Goal: Register for event/course

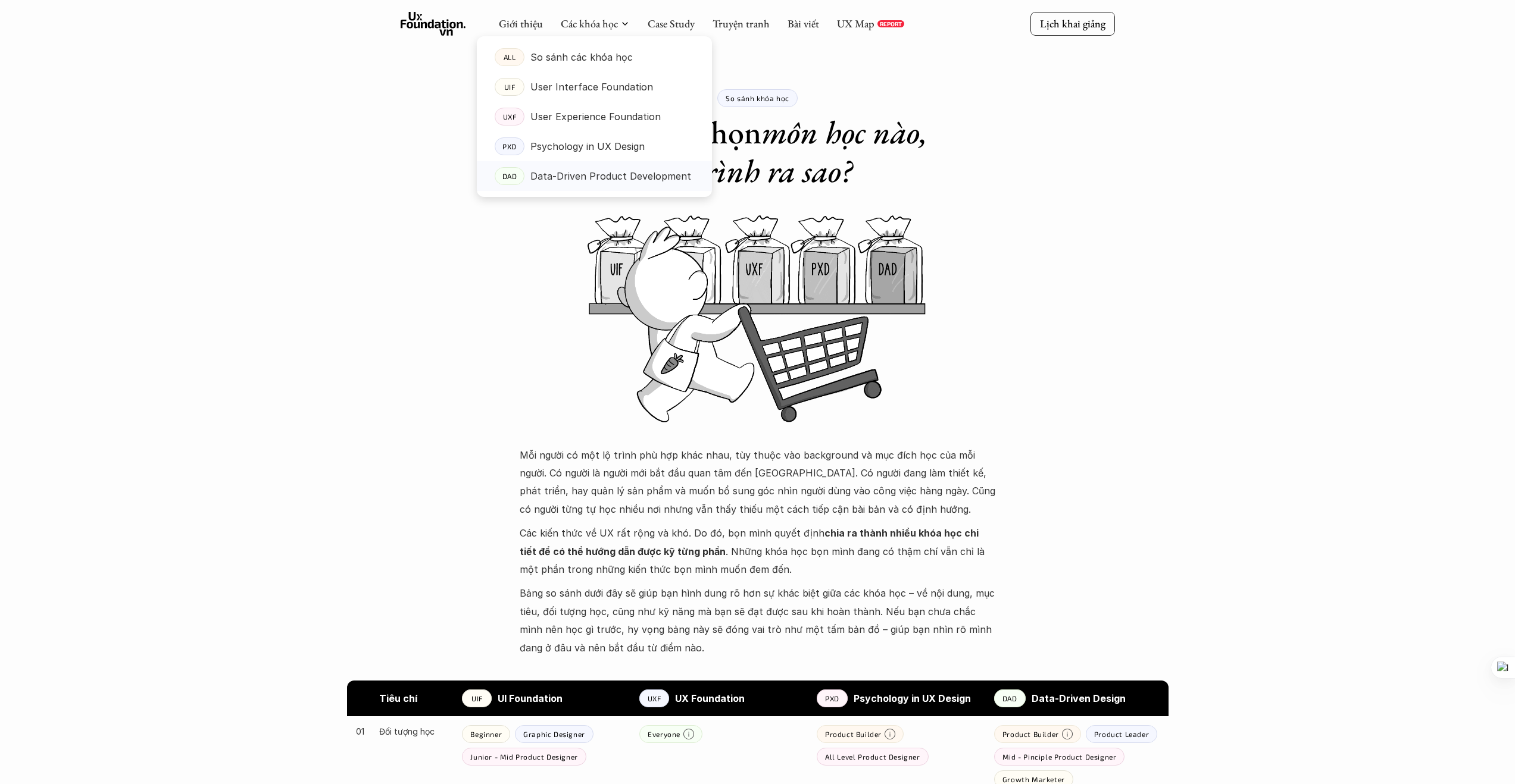
click at [589, 173] on p "Data-Driven Product Development" at bounding box center [611, 176] width 161 height 18
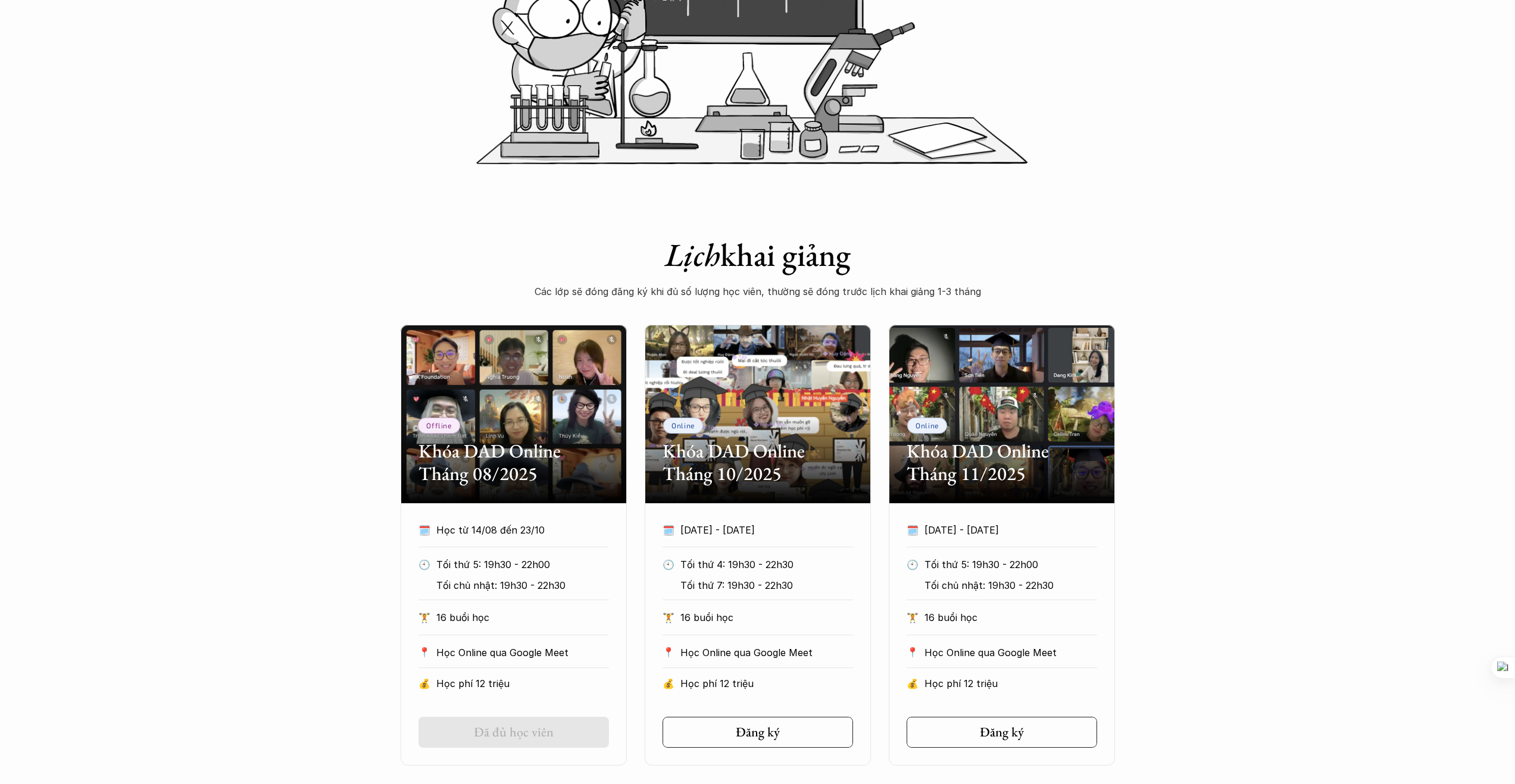
scroll to position [717, 0]
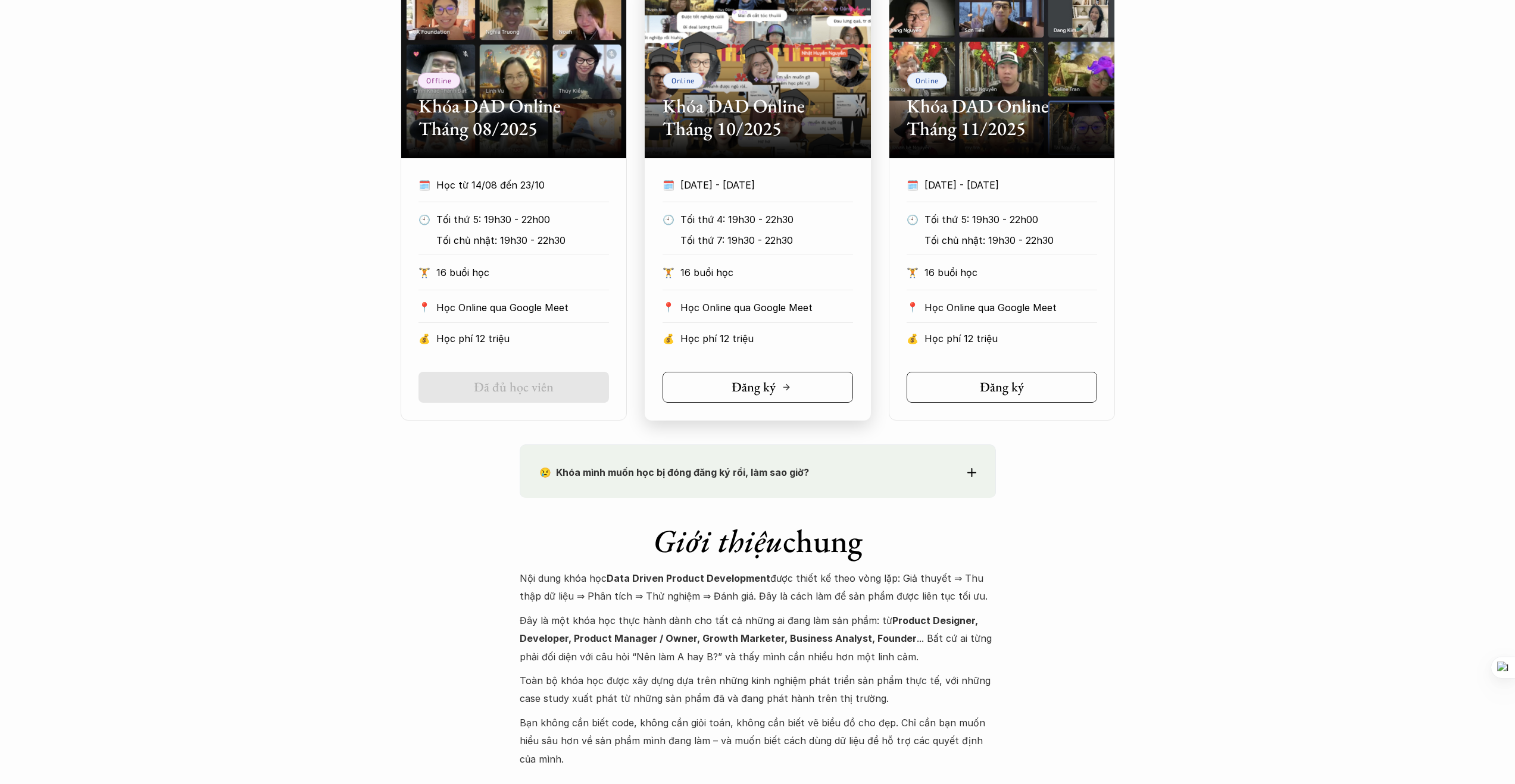
click at [773, 382] on h5 "Đăng ký" at bounding box center [753, 387] width 44 height 16
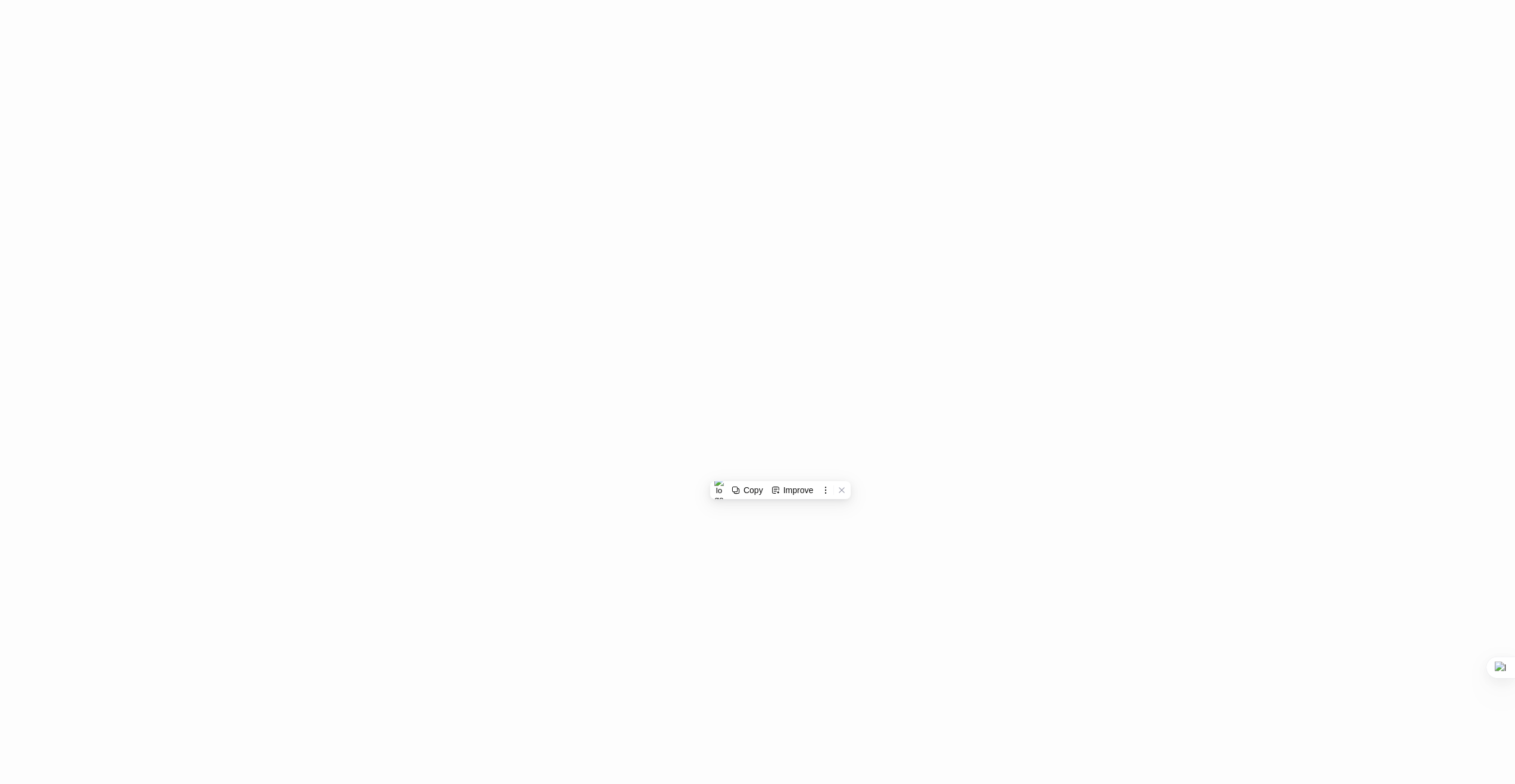
scroll to position [1316, 0]
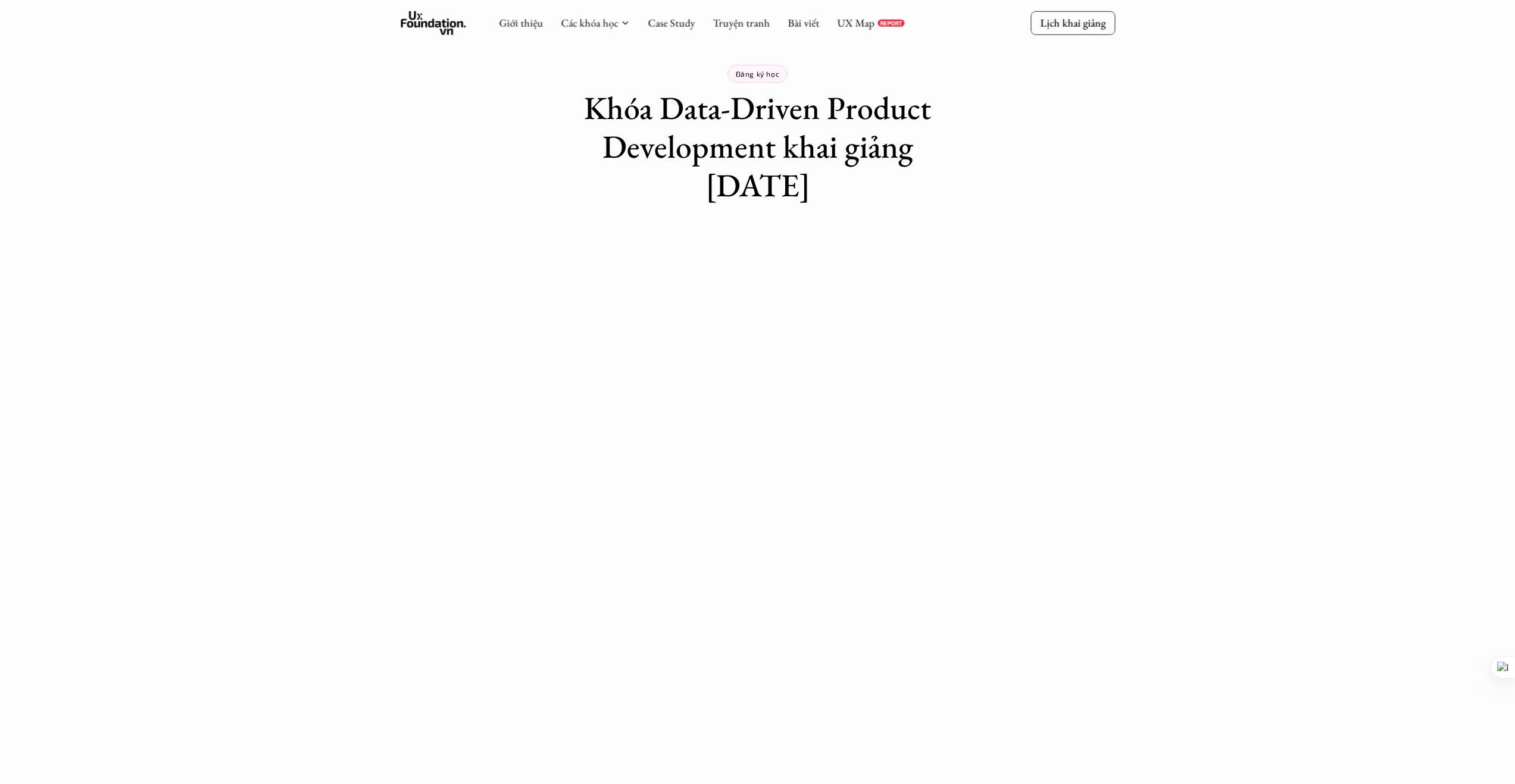
scroll to position [0, 0]
